Goal: Navigation & Orientation: Find specific page/section

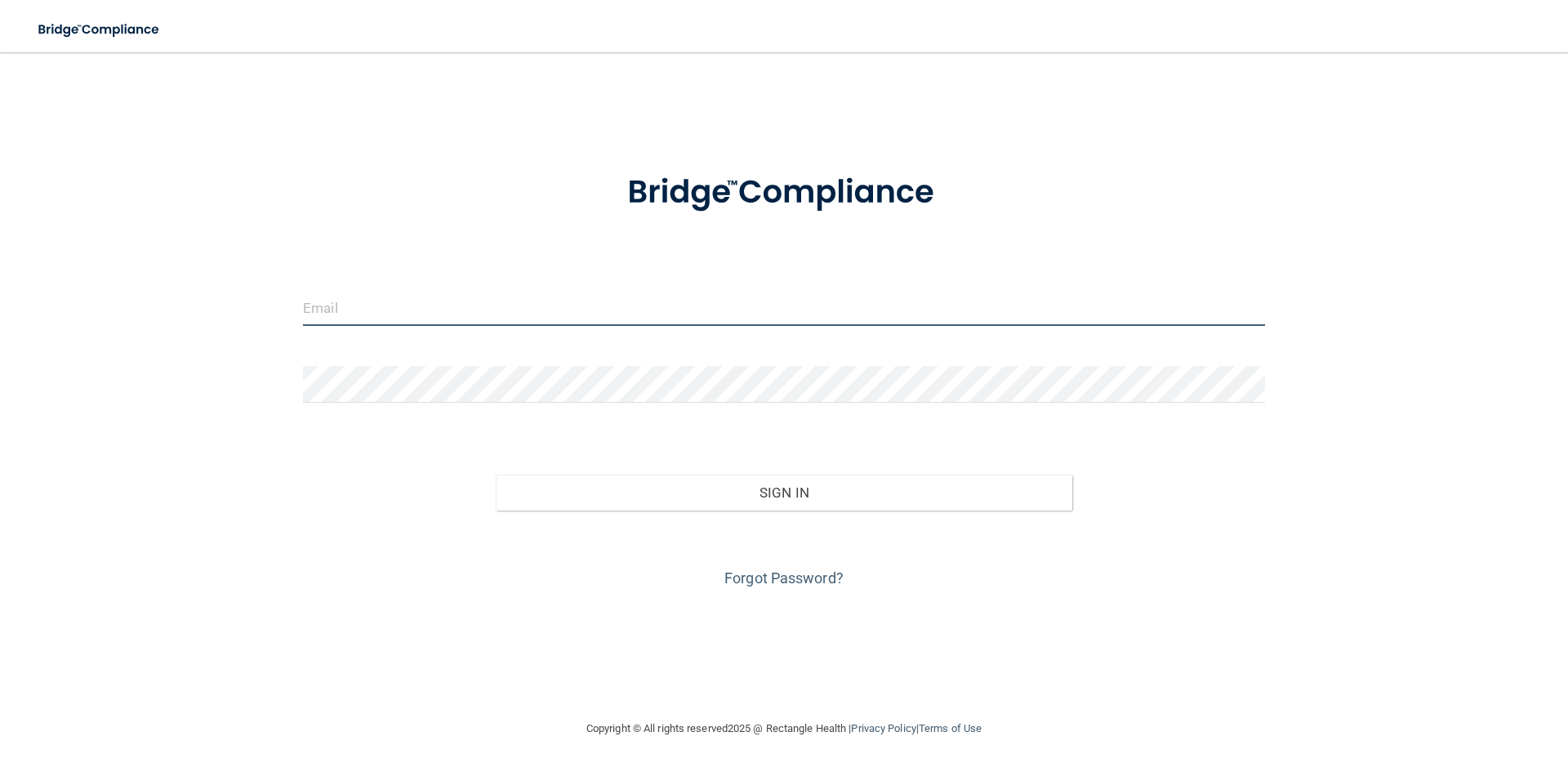
type input "[EMAIL_ADDRESS][DOMAIN_NAME]"
click at [759, 512] on div "Forgot Password?" at bounding box center [784, 552] width 986 height 82
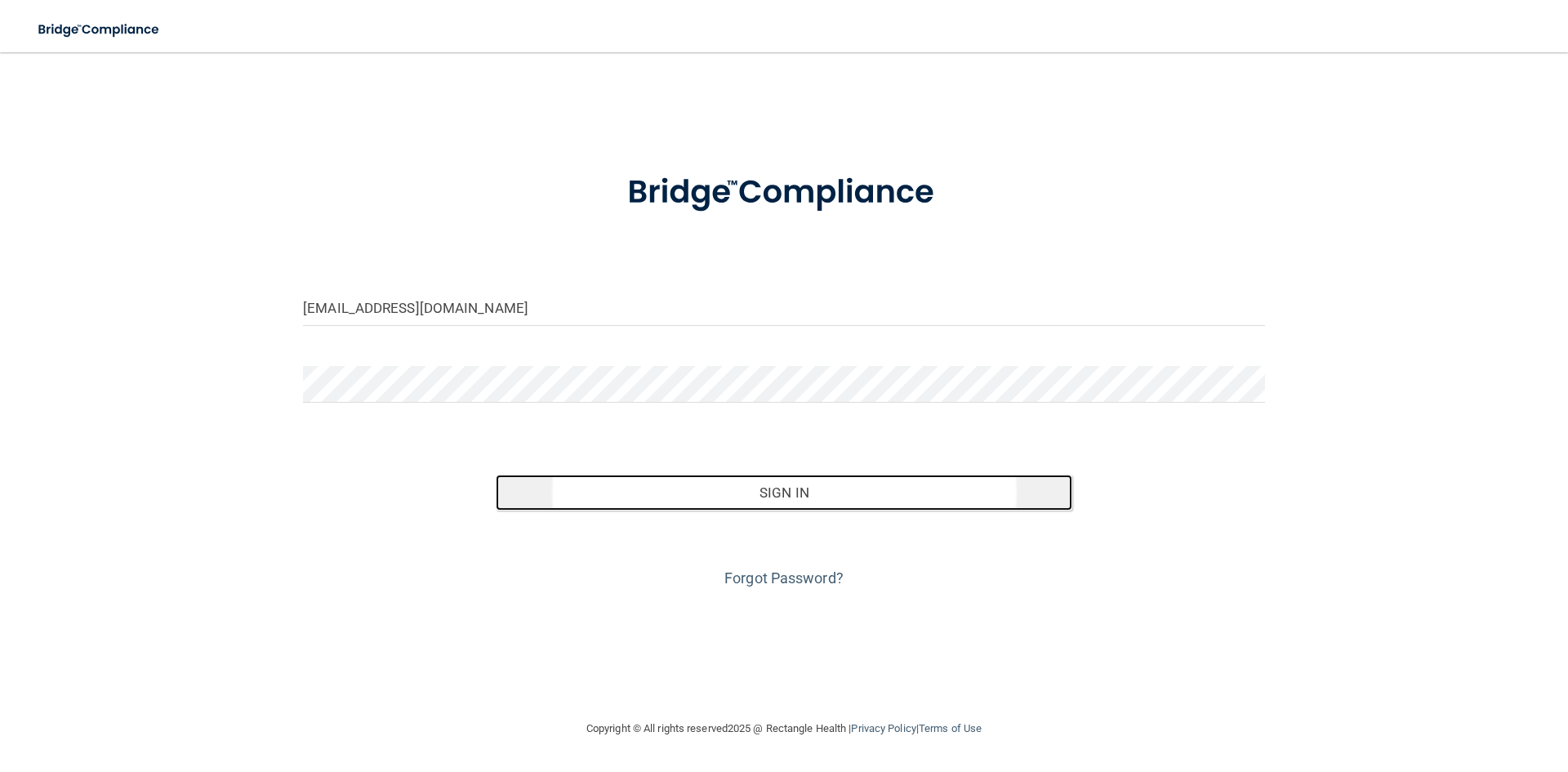
click at [759, 504] on button "Sign In" at bounding box center [784, 492] width 577 height 36
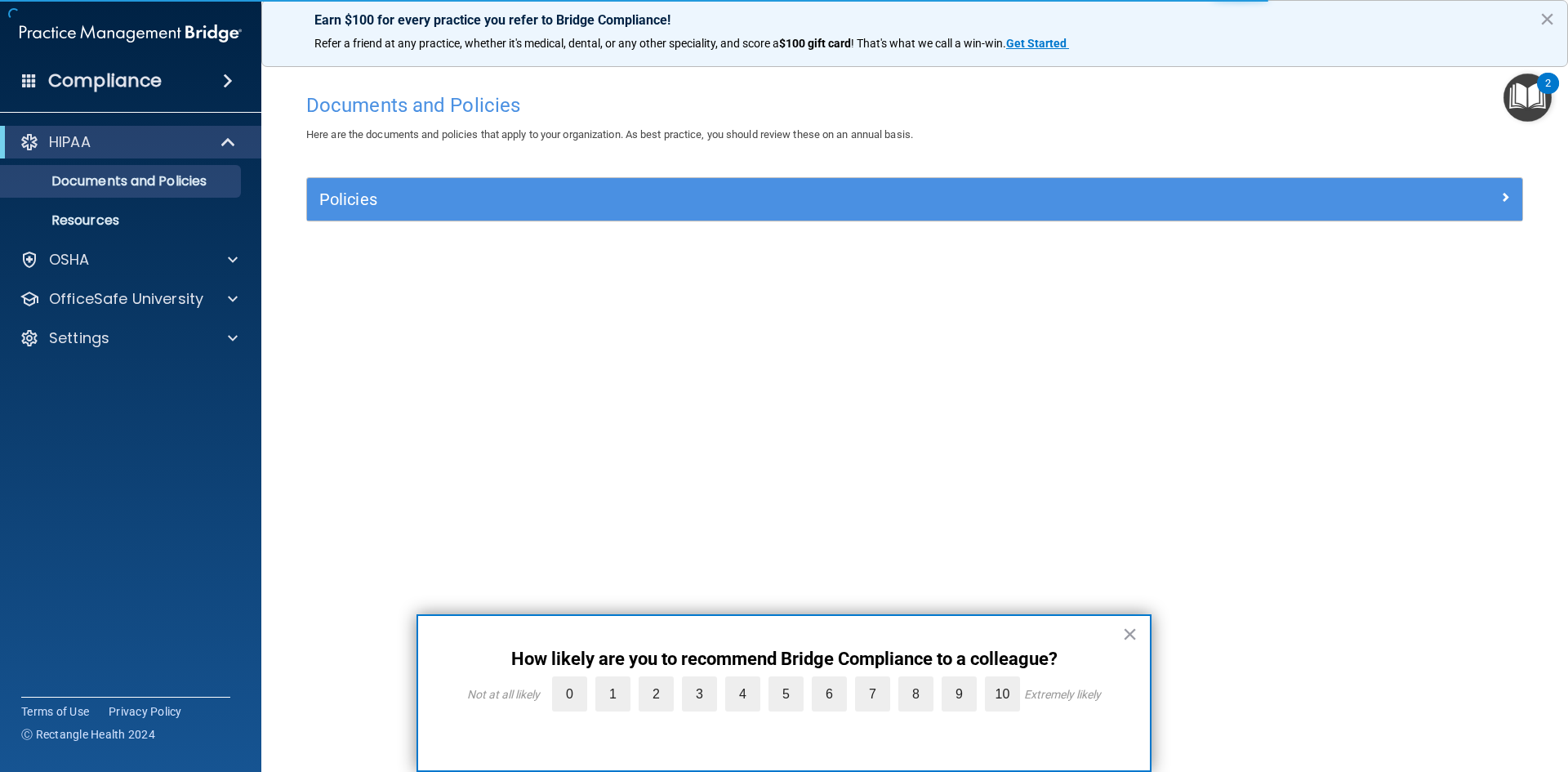
click at [179, 81] on div "Compliance" at bounding box center [130, 80] width 261 height 36
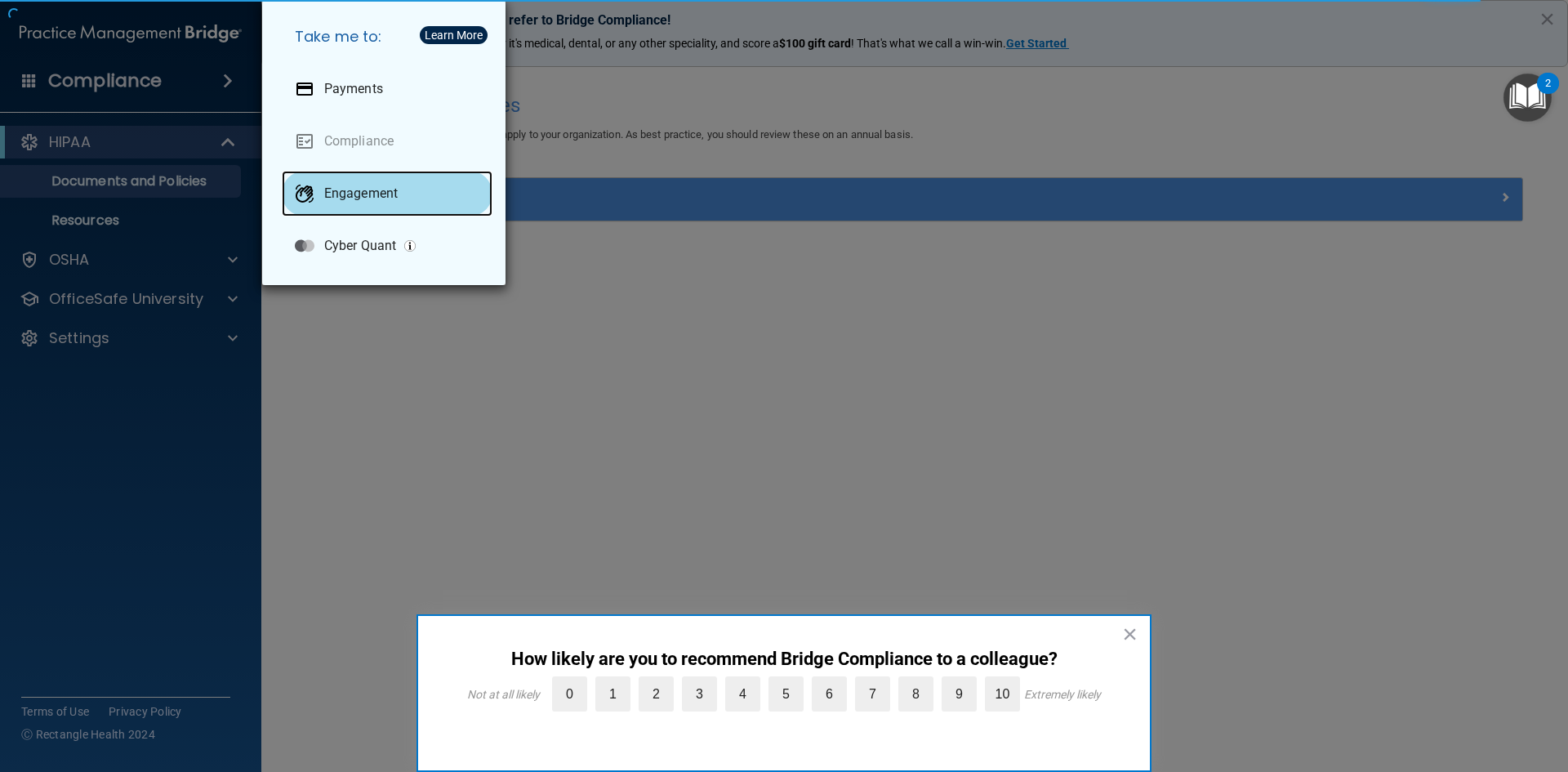
click at [400, 200] on div "Engagement" at bounding box center [387, 193] width 210 height 46
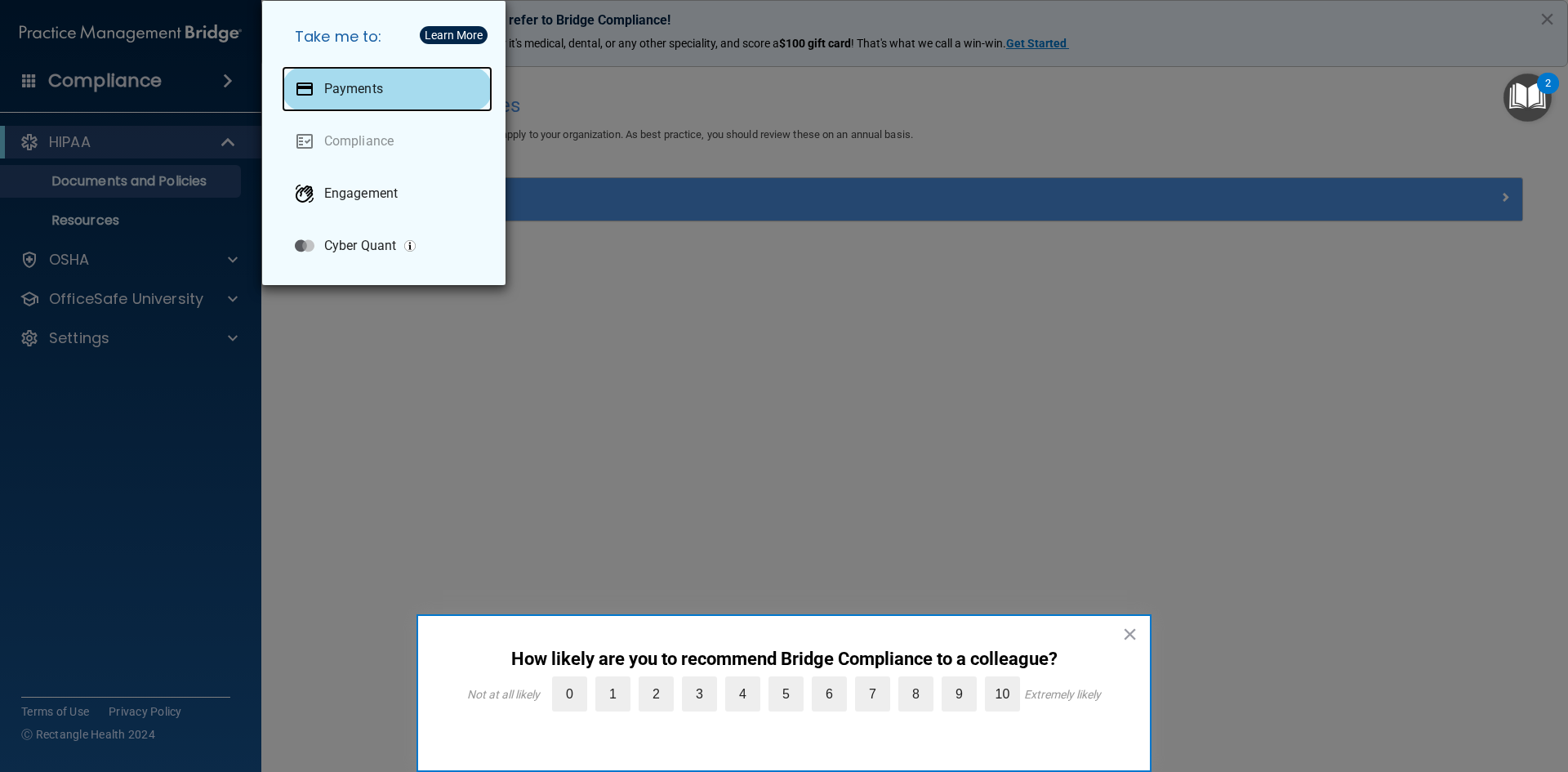
click at [341, 86] on p "Payments" at bounding box center [353, 89] width 58 height 17
click at [547, 401] on div "Take me to: Payments Compliance Engagement Cyber Quant" at bounding box center [784, 386] width 1568 height 772
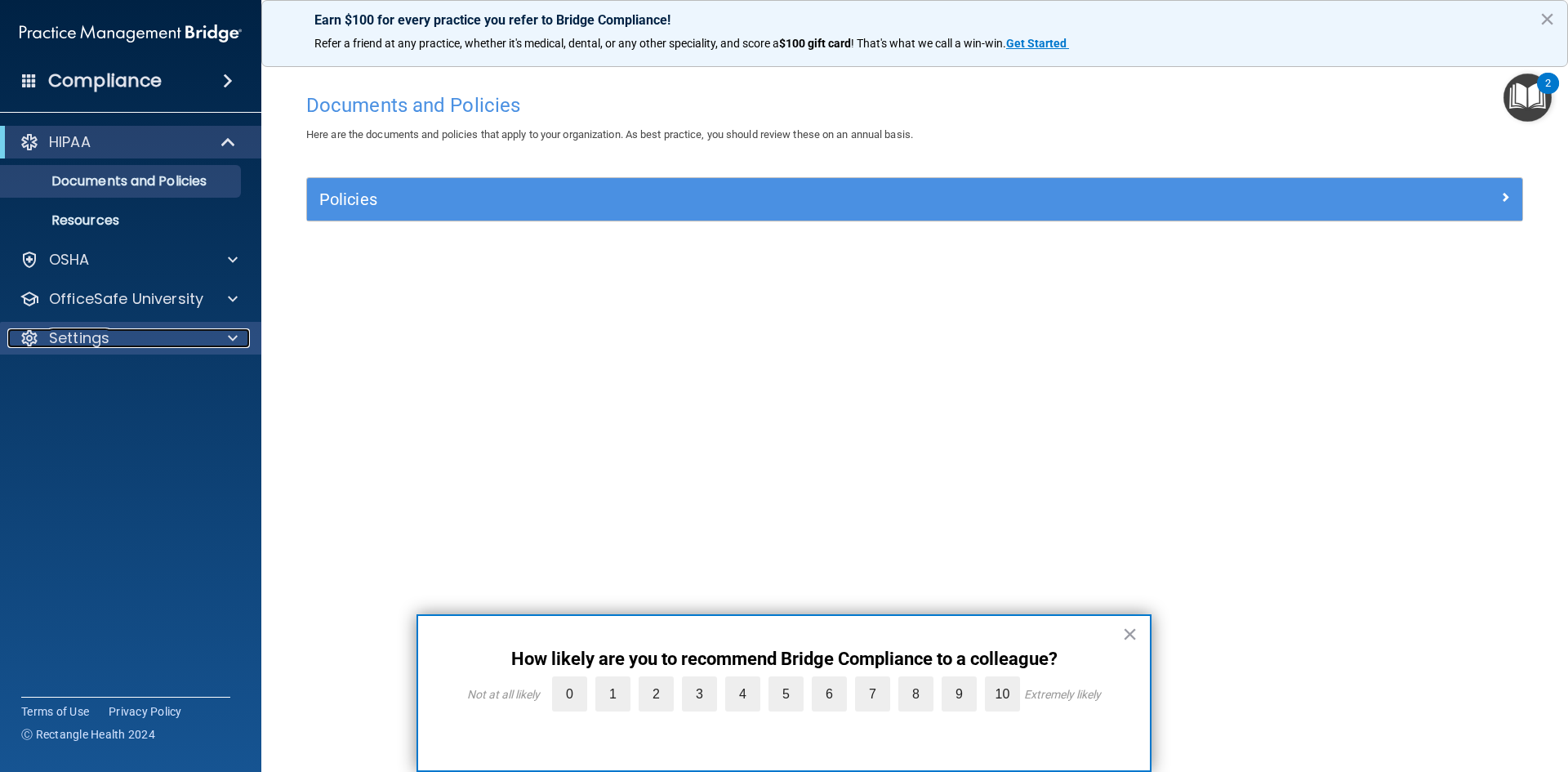
click at [127, 336] on div "Settings" at bounding box center [108, 337] width 203 height 19
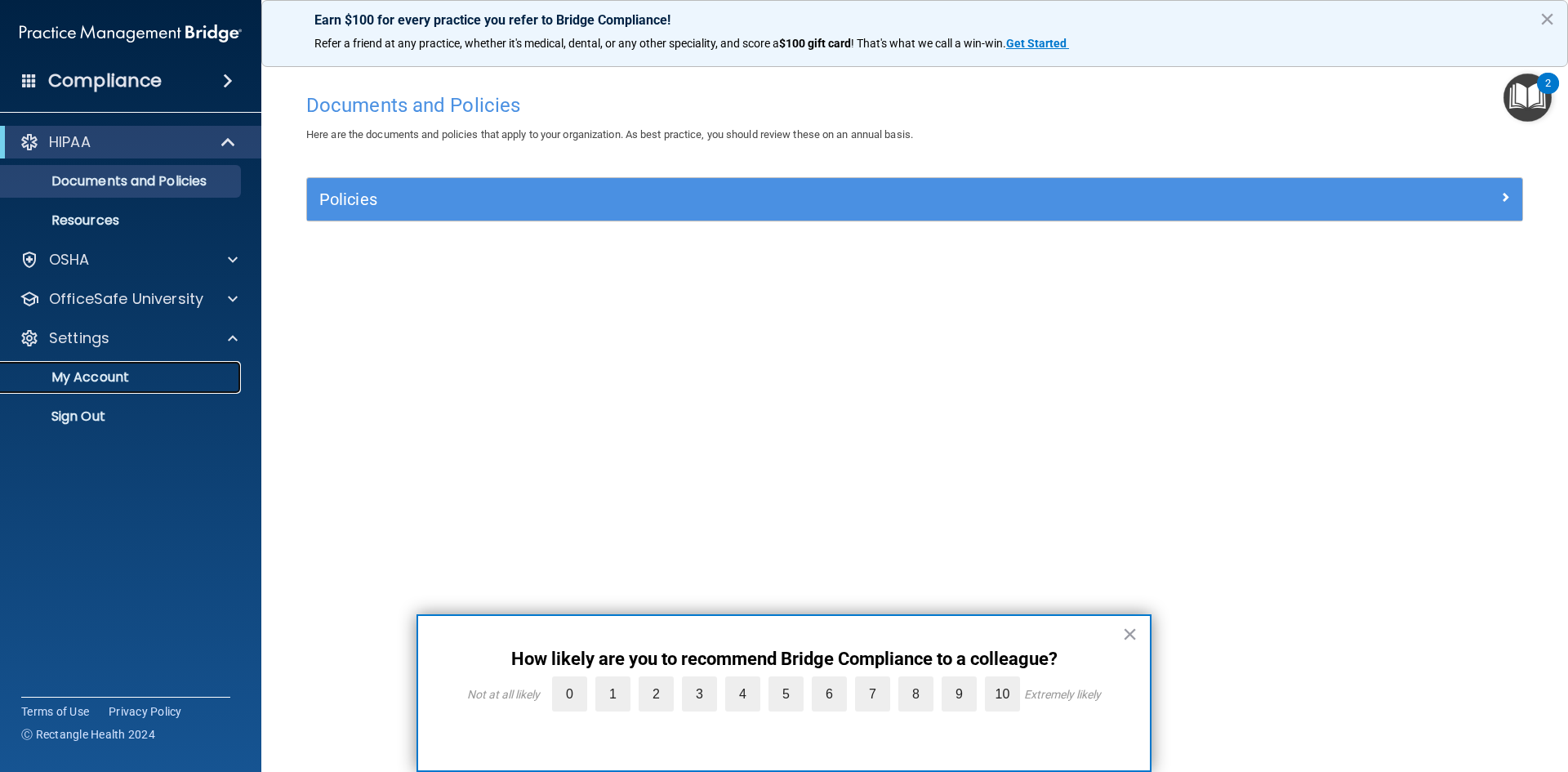
click at [106, 376] on p "My Account" at bounding box center [122, 377] width 223 height 17
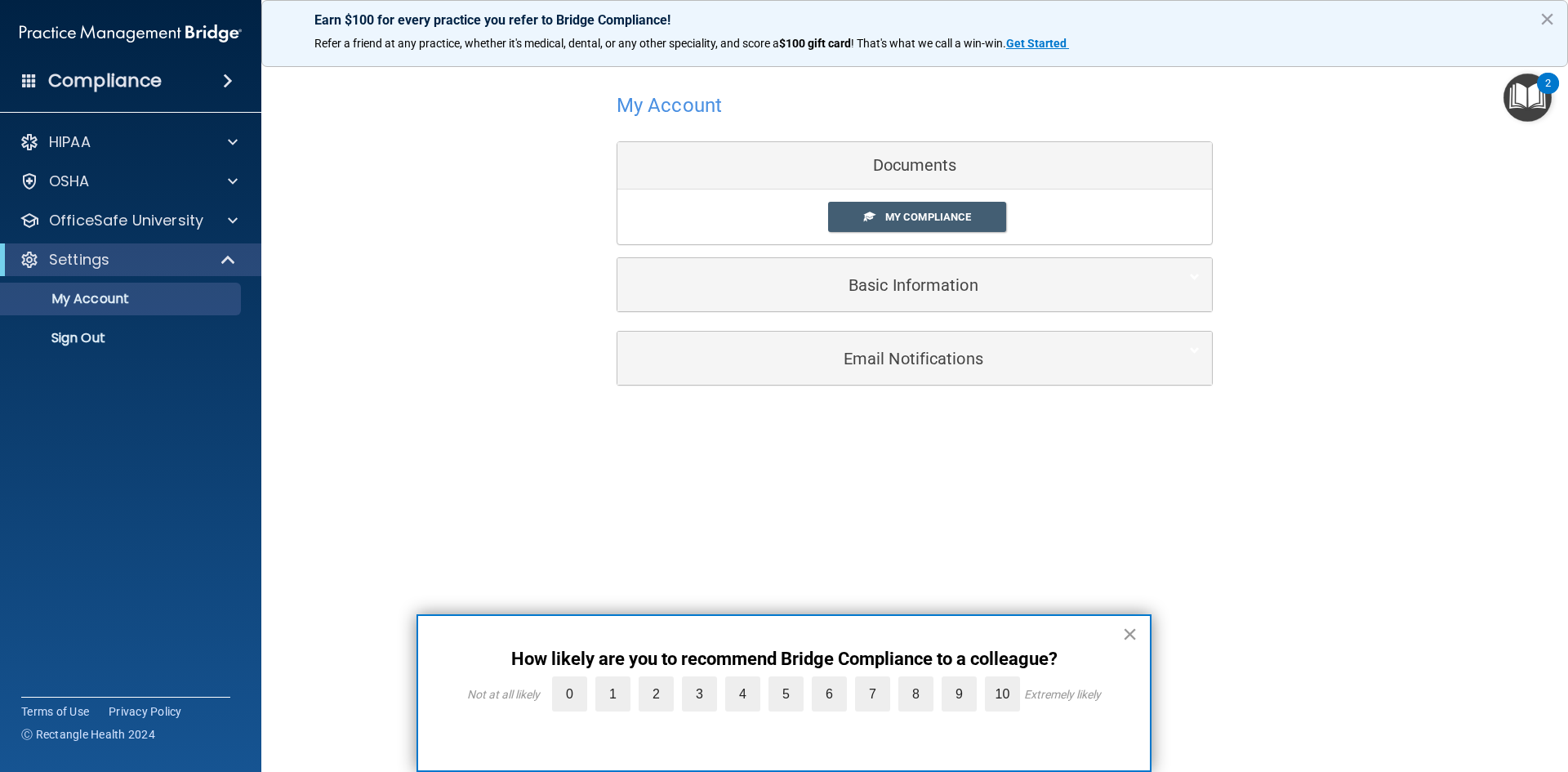
click at [1129, 633] on button "×" at bounding box center [1129, 633] width 16 height 26
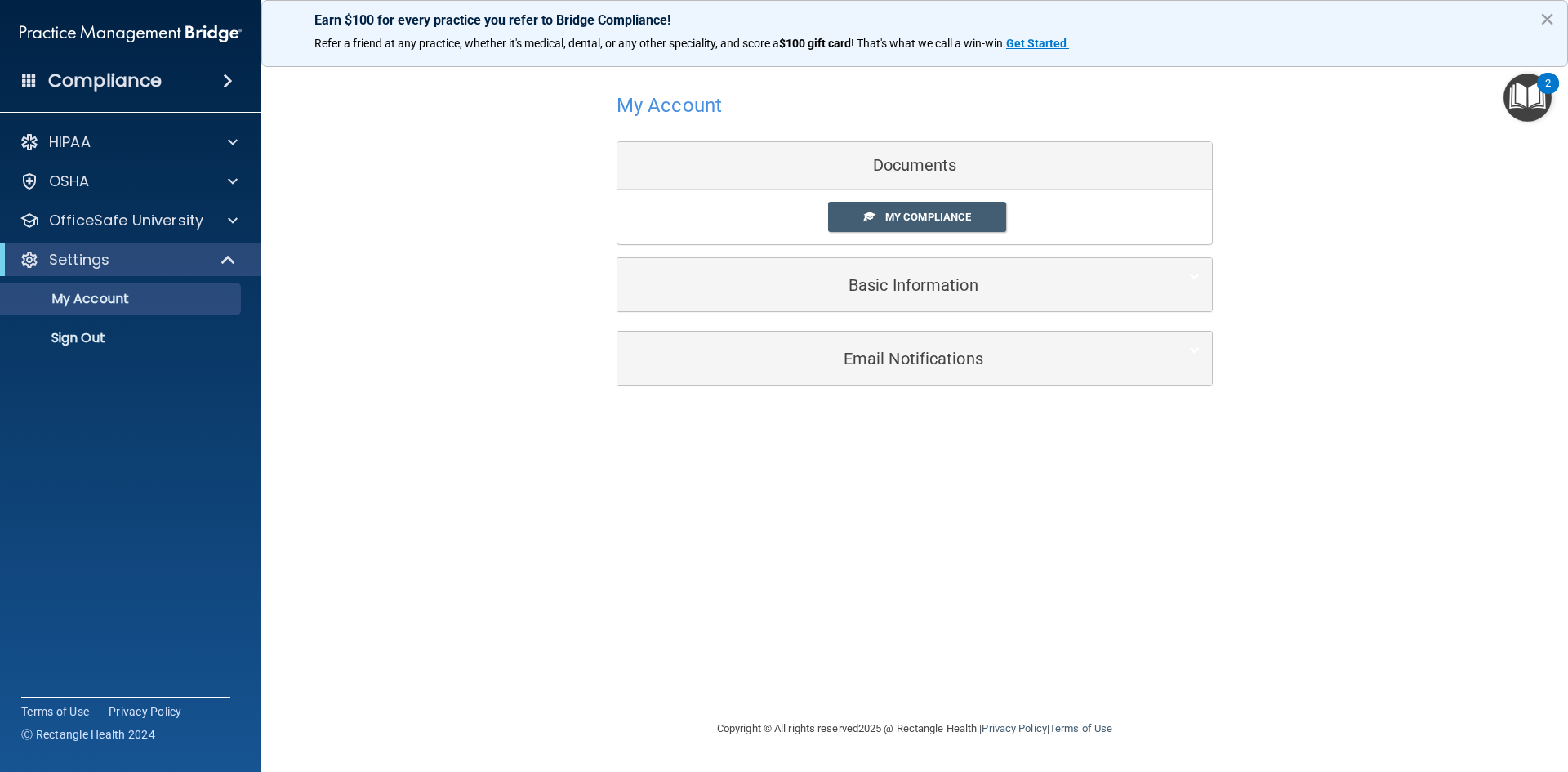
click at [223, 83] on span at bounding box center [228, 80] width 10 height 19
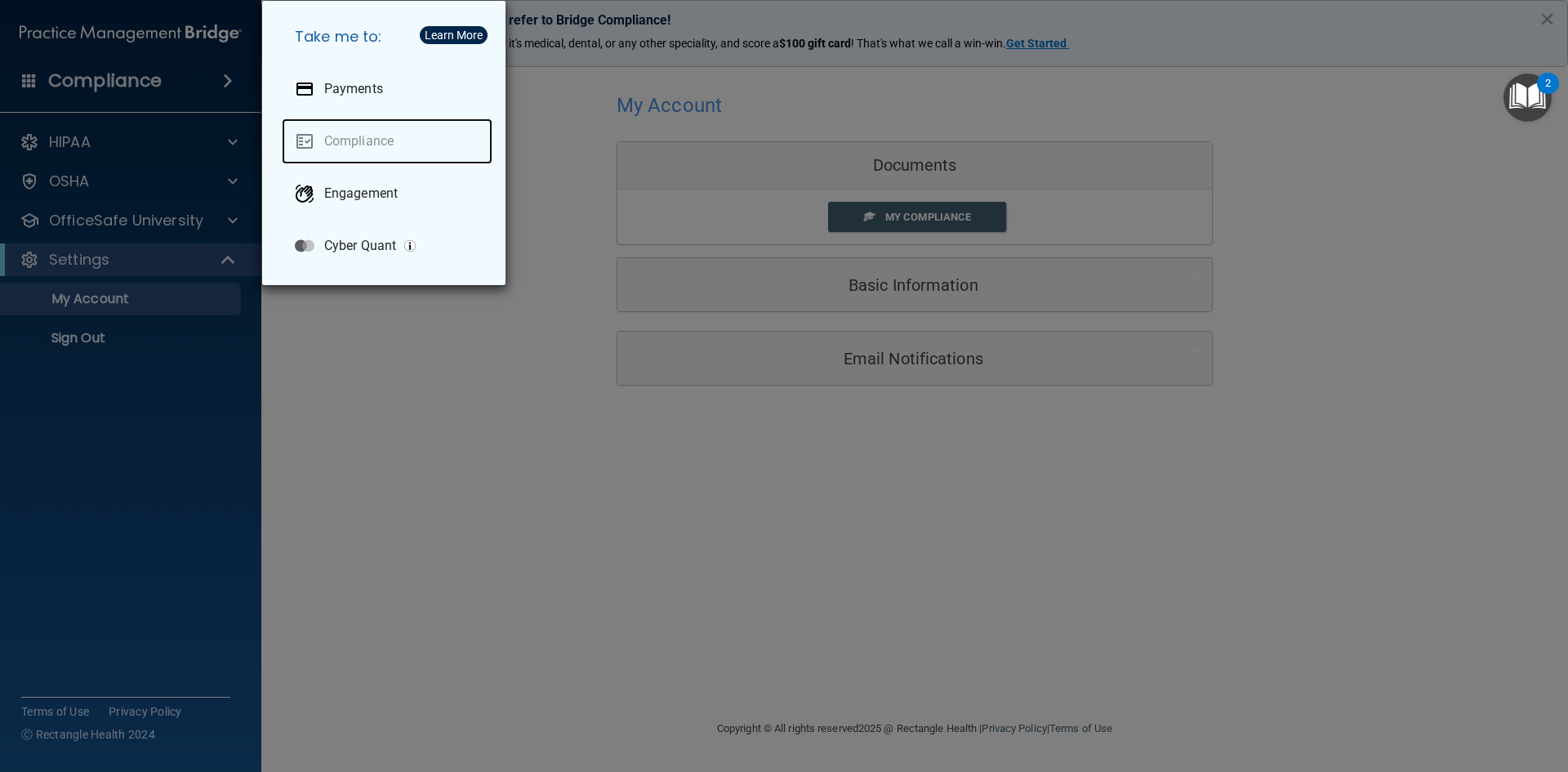
click at [364, 139] on link "Compliance" at bounding box center [387, 141] width 210 height 46
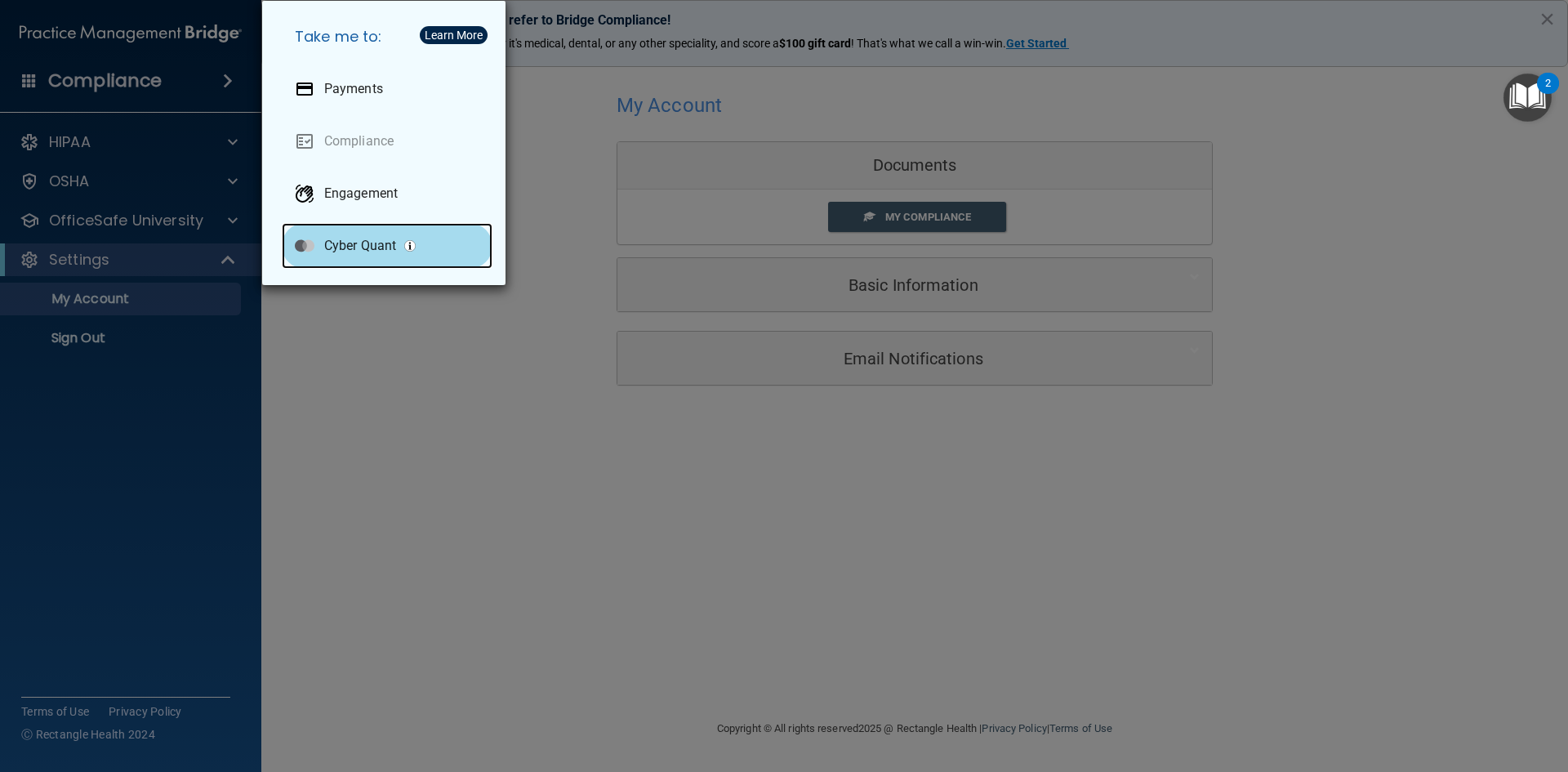
click at [361, 249] on p "Cyber Quant" at bounding box center [360, 246] width 72 height 17
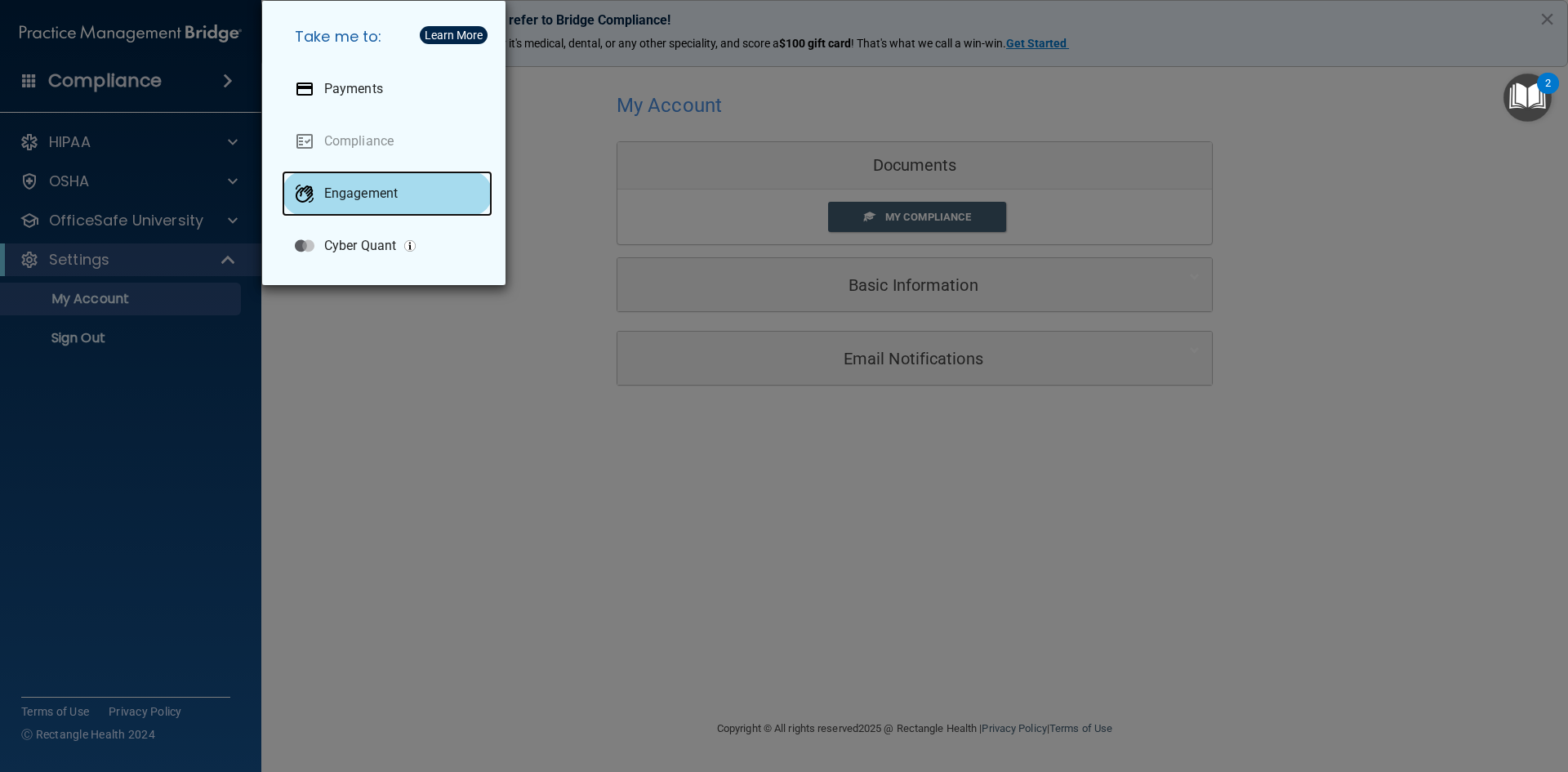
click at [347, 201] on p "Engagement" at bounding box center [360, 194] width 73 height 17
click at [431, 624] on div "Take me to: Payments Compliance Engagement Cyber Quant" at bounding box center [784, 386] width 1568 height 772
